Goal: Find specific page/section: Find specific page/section

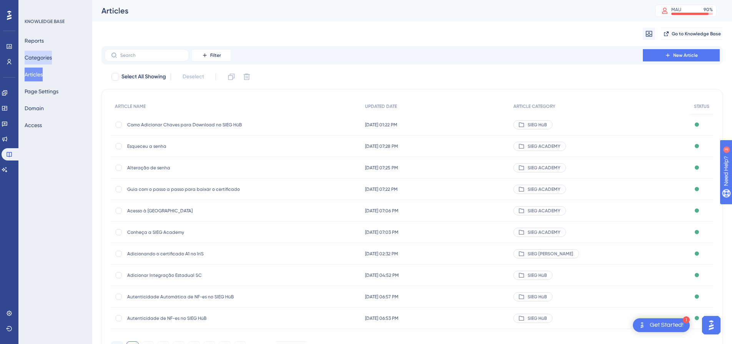
click at [52, 53] on button "Categories" at bounding box center [38, 58] width 27 height 14
click at [48, 56] on button "Categories" at bounding box center [38, 58] width 27 height 14
click at [45, 56] on button "Categories" at bounding box center [38, 58] width 27 height 14
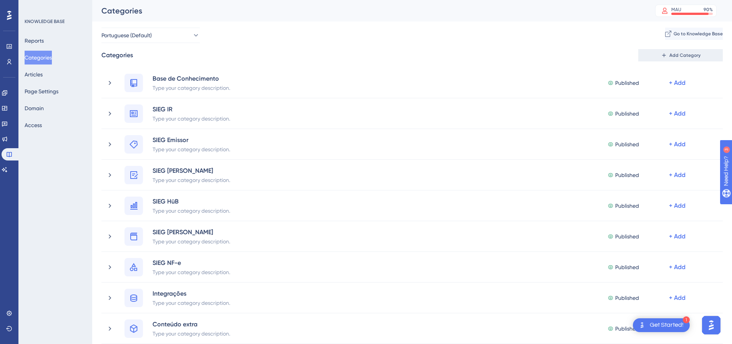
click at [653, 53] on button "Add Category" at bounding box center [680, 55] width 85 height 12
click at [43, 73] on button "Articles" at bounding box center [34, 75] width 18 height 14
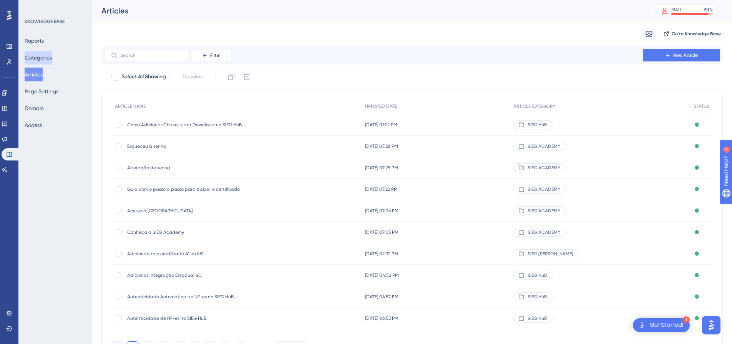
click at [43, 58] on button "Categories" at bounding box center [38, 58] width 27 height 14
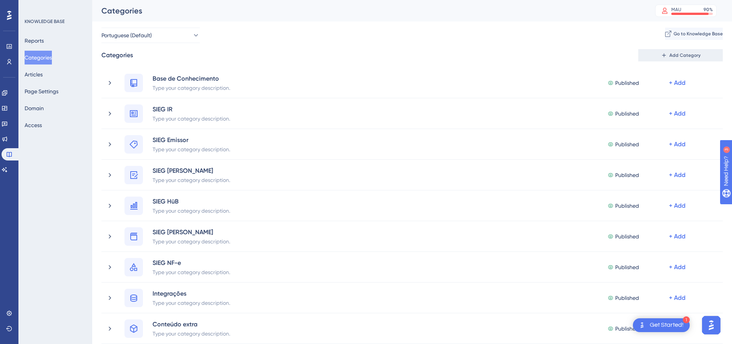
click at [662, 57] on icon at bounding box center [664, 55] width 6 height 6
click at [41, 75] on button "Articles" at bounding box center [34, 75] width 18 height 14
